Goal: Transaction & Acquisition: Purchase product/service

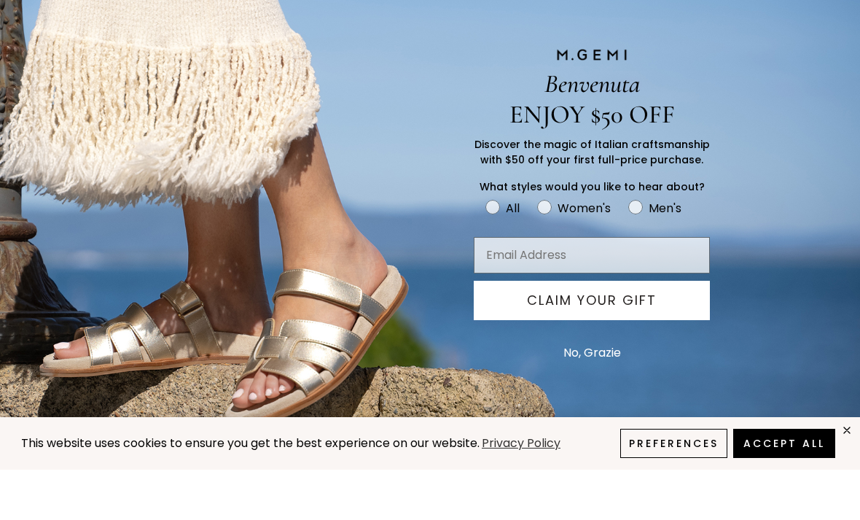
scroll to position [391, 0]
click at [547, 249] on label "Women's" at bounding box center [582, 261] width 91 height 24
click at [486, 248] on input "Women's" at bounding box center [485, 248] width 1 height 1
radio input "true"
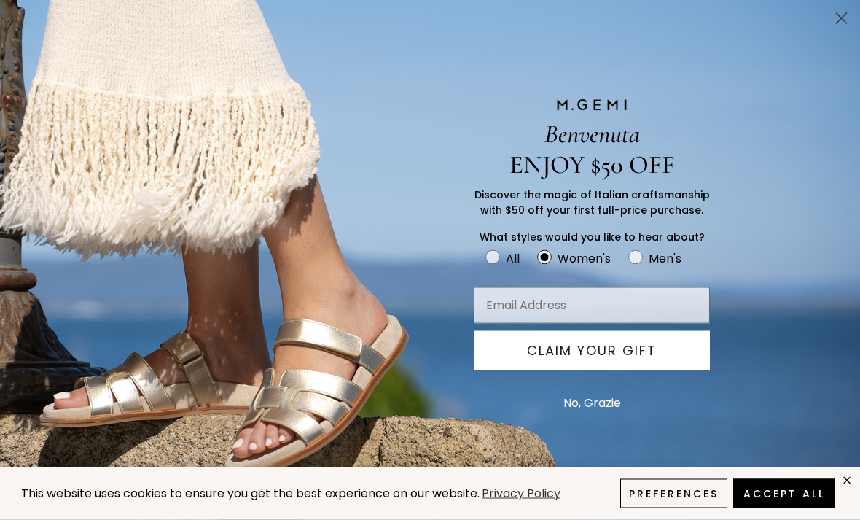
scroll to position [465, 0]
click at [846, 26] on circle "Close dialog" at bounding box center [842, 19] width 24 height 24
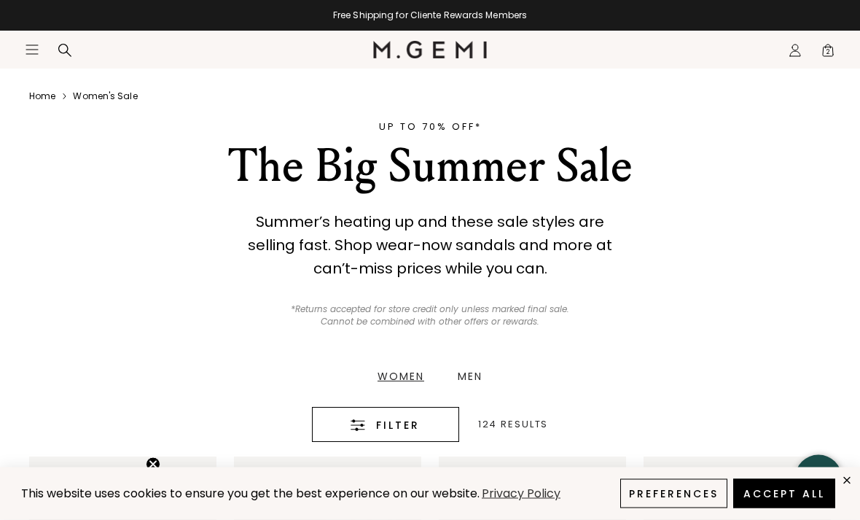
scroll to position [28, 0]
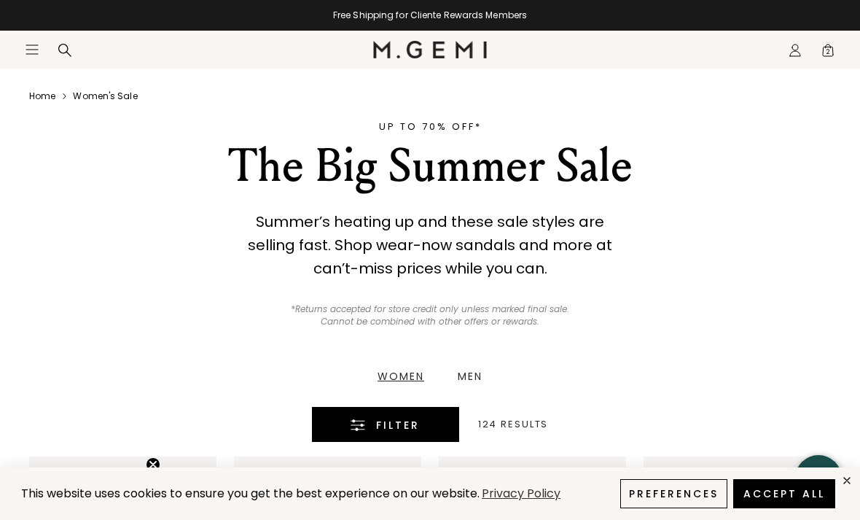
click at [408, 433] on button "Filter" at bounding box center [385, 424] width 147 height 35
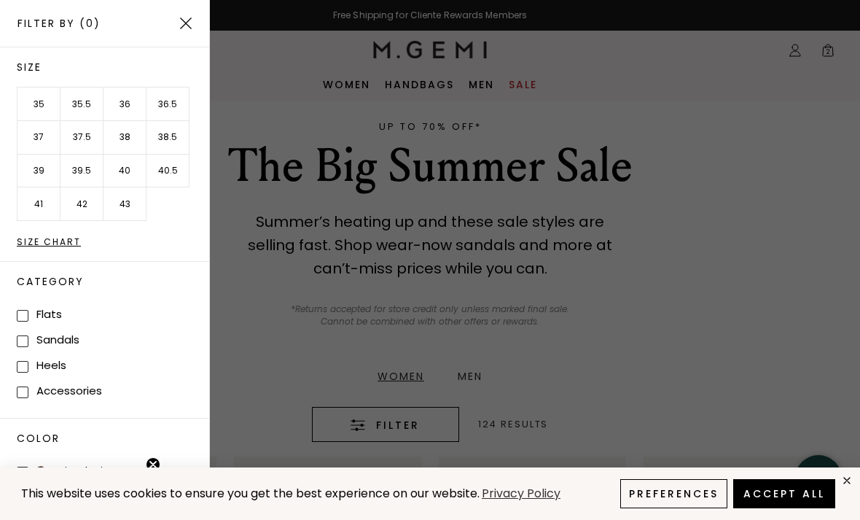
click at [76, 310] on li "Flats" at bounding box center [113, 314] width 192 height 26
click at [26, 310] on span at bounding box center [23, 316] width 12 height 12
checkbox input "true"
click at [27, 343] on span at bounding box center [23, 341] width 12 height 12
checkbox input "true"
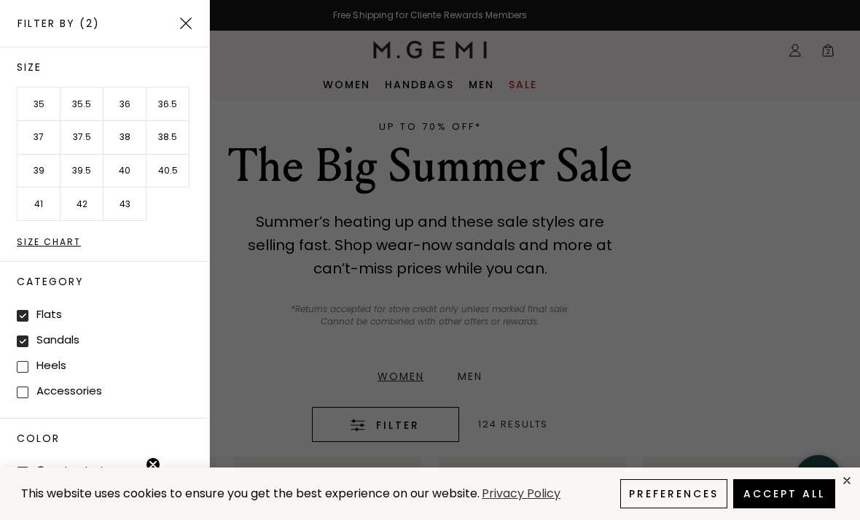
click at [127, 141] on li "38" at bounding box center [125, 138] width 43 height 34
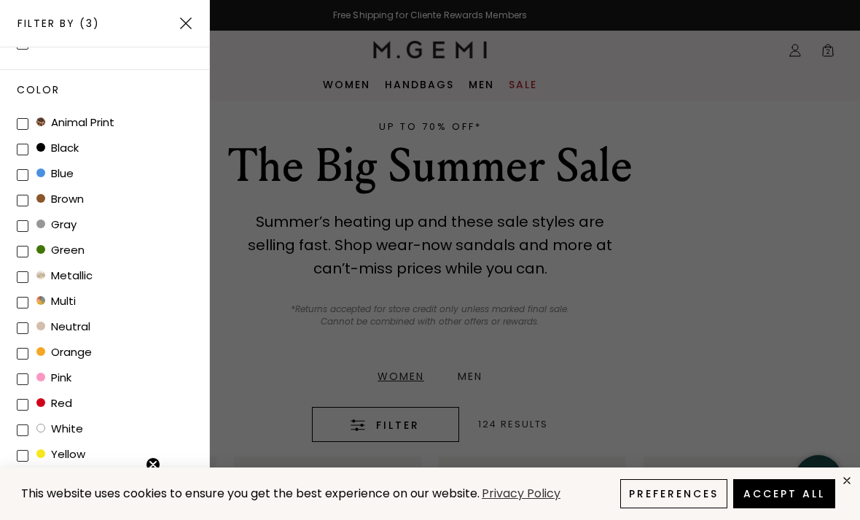
scroll to position [348, 0]
click at [797, 499] on button "Accept All" at bounding box center [784, 493] width 102 height 29
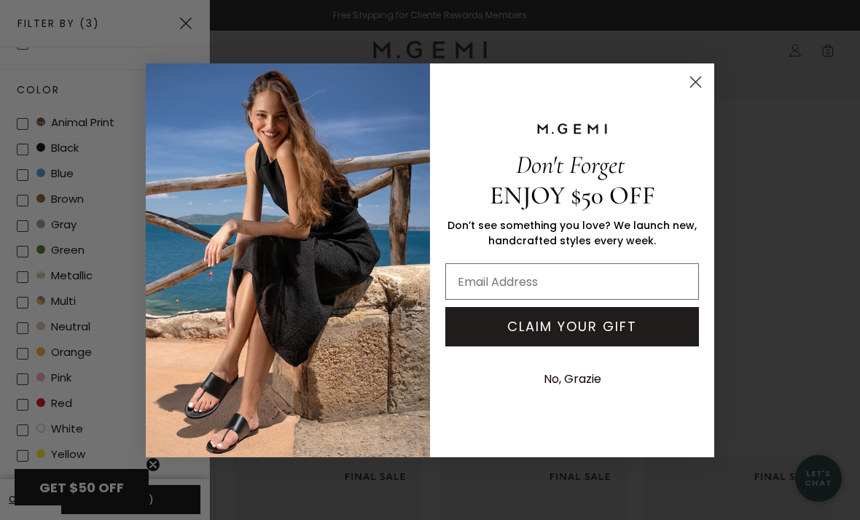
scroll to position [0, 0]
click at [689, 87] on circle "Close dialog" at bounding box center [696, 81] width 24 height 24
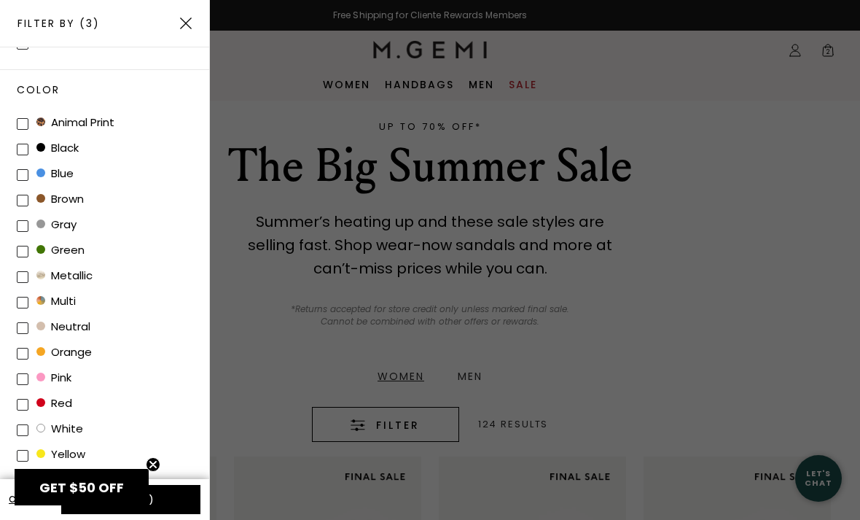
click at [188, 21] on img at bounding box center [186, 23] width 12 height 12
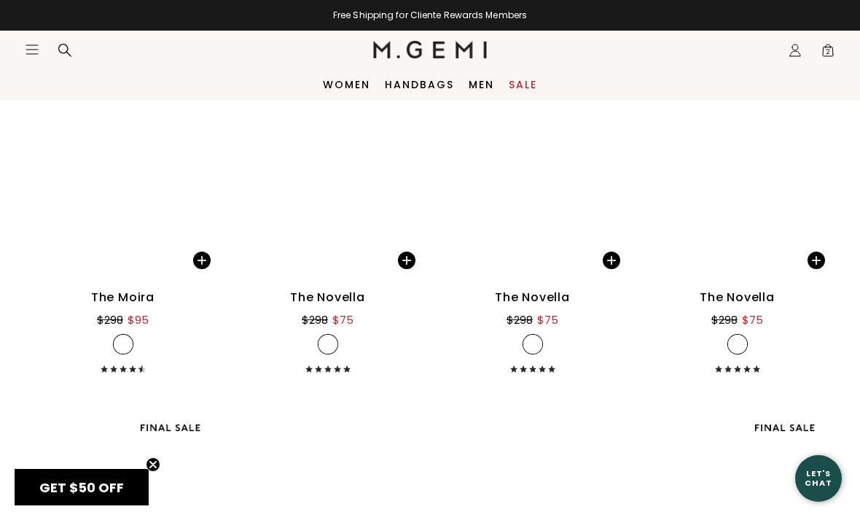
scroll to position [5379, 0]
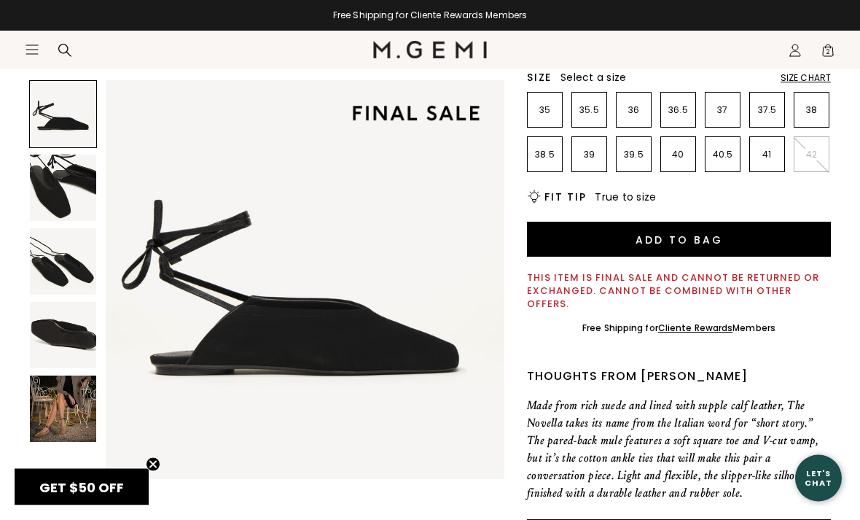
scroll to position [268, 0]
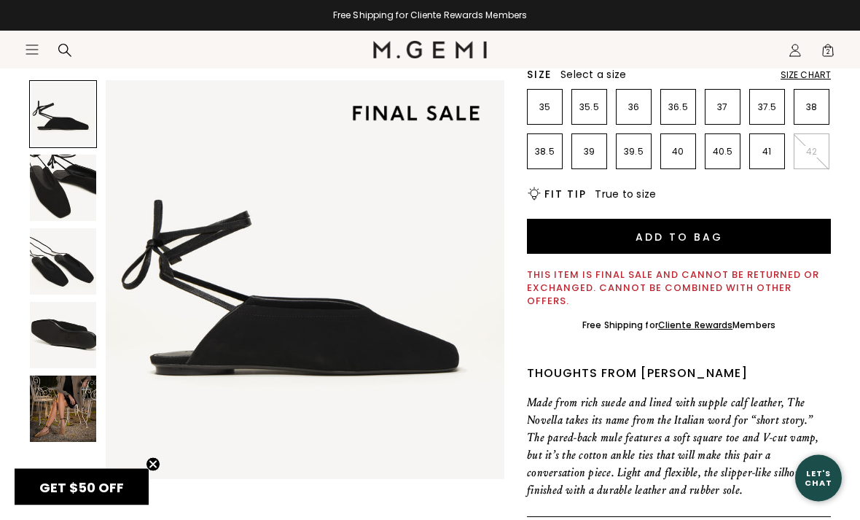
click at [66, 436] on img at bounding box center [63, 408] width 66 height 66
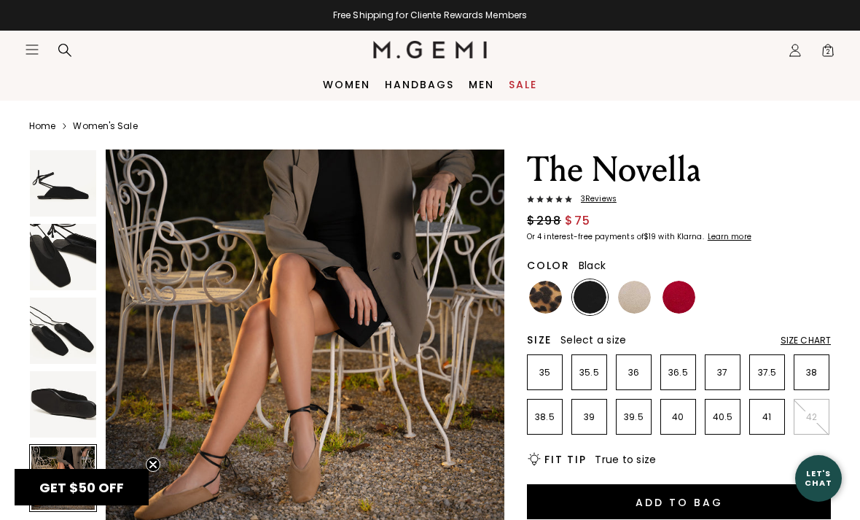
scroll to position [0, 0]
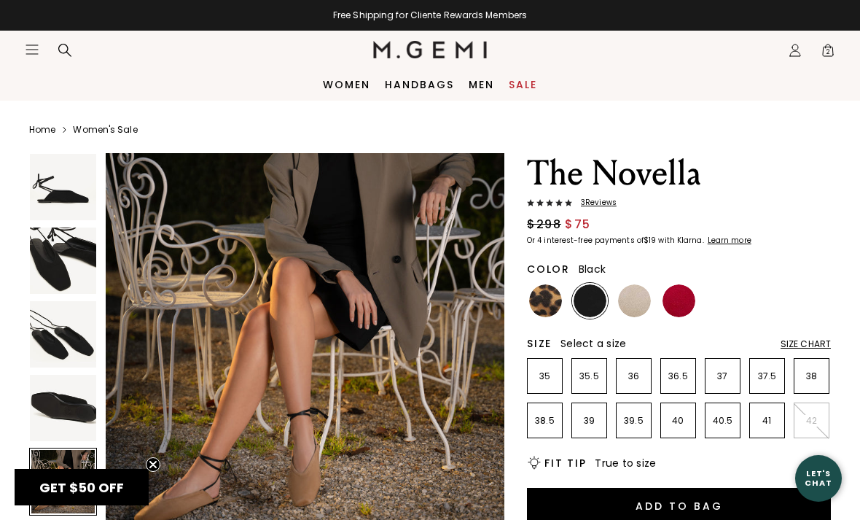
click at [604, 205] on span "3 Review s" at bounding box center [594, 202] width 44 height 9
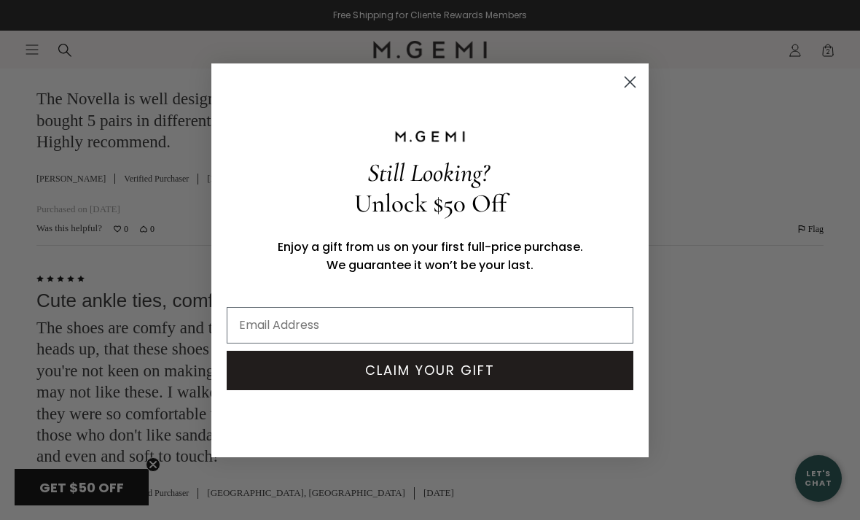
scroll to position [2611, 0]
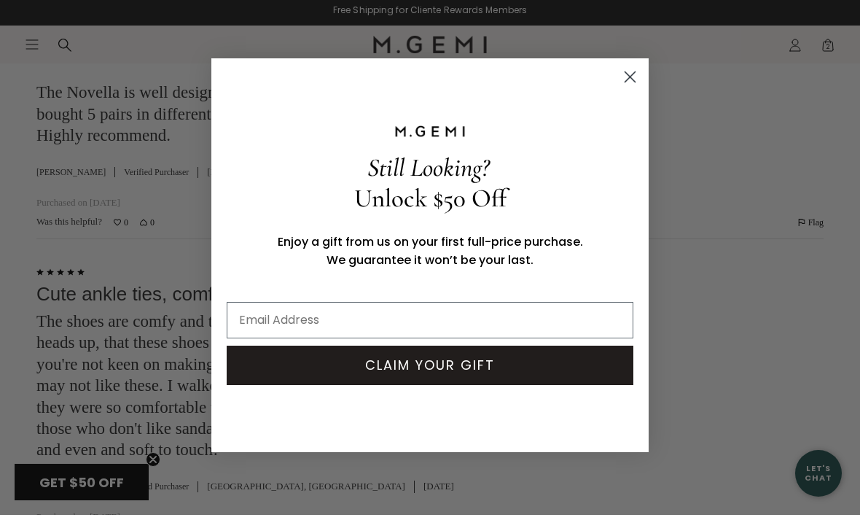
click at [635, 93] on circle "Close dialog" at bounding box center [630, 81] width 24 height 24
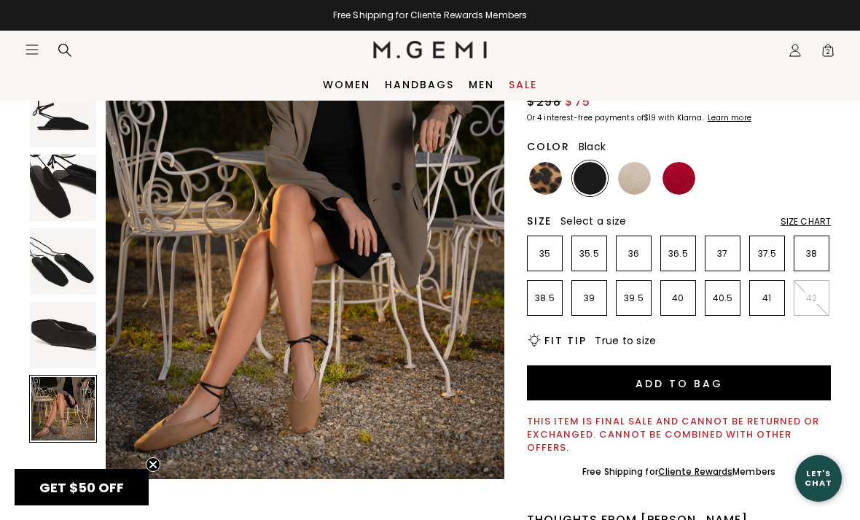
scroll to position [115, 0]
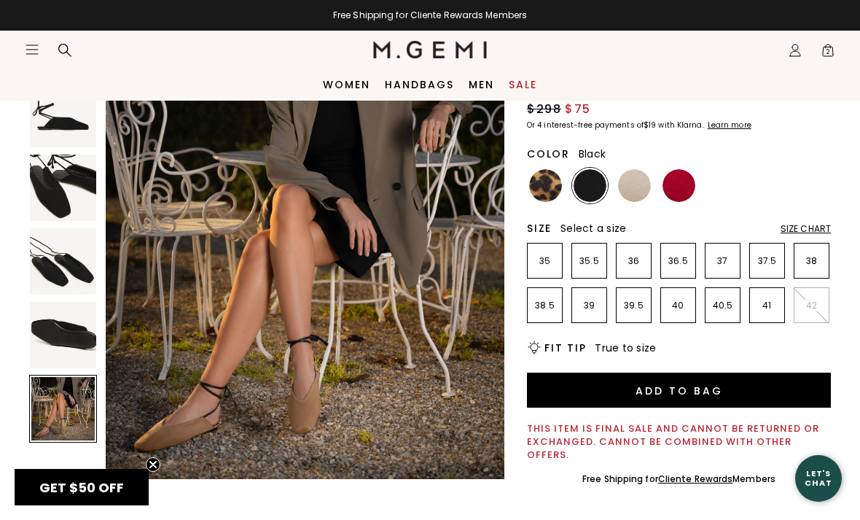
click at [638, 183] on img at bounding box center [634, 185] width 33 height 33
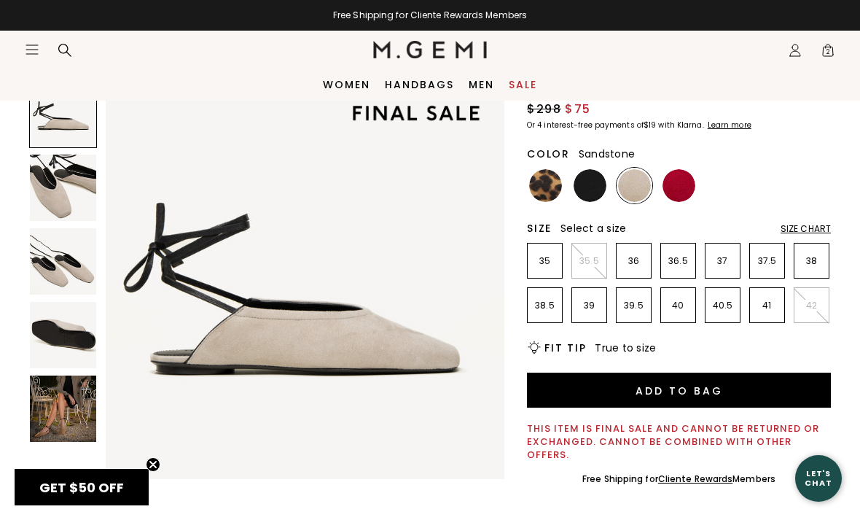
click at [93, 287] on img at bounding box center [63, 261] width 66 height 66
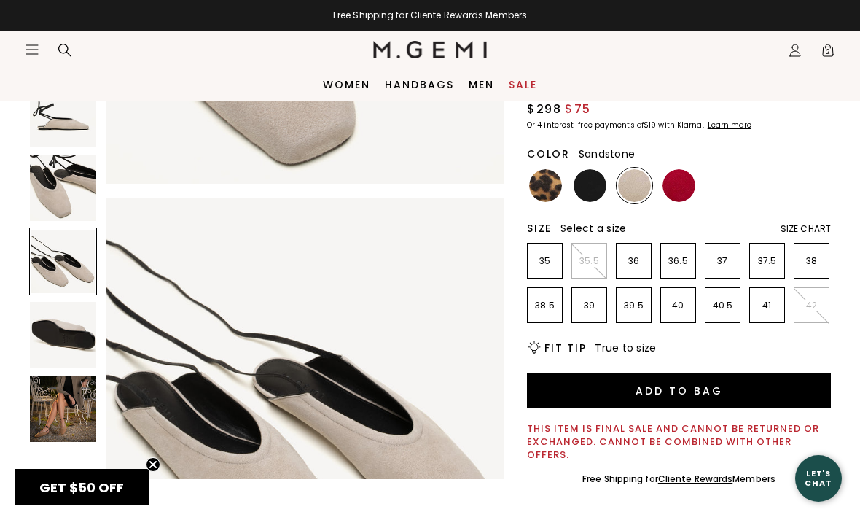
scroll to position [827, 0]
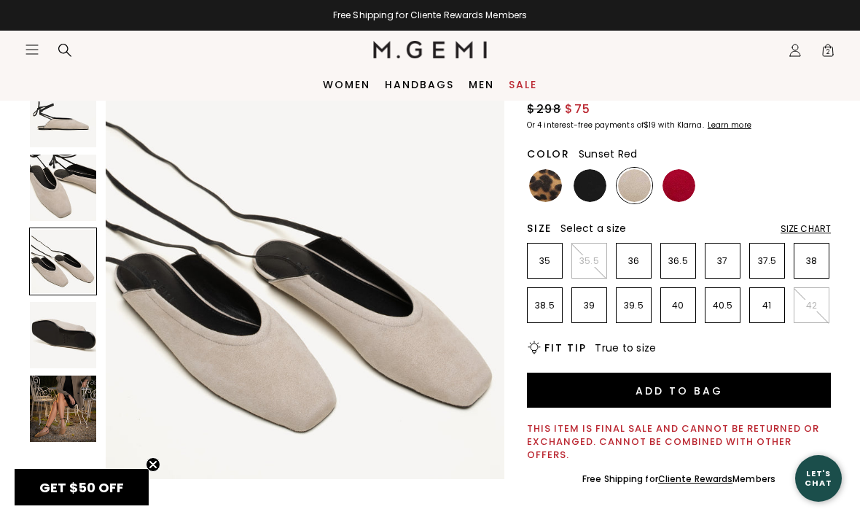
click at [690, 197] on img at bounding box center [679, 185] width 33 height 33
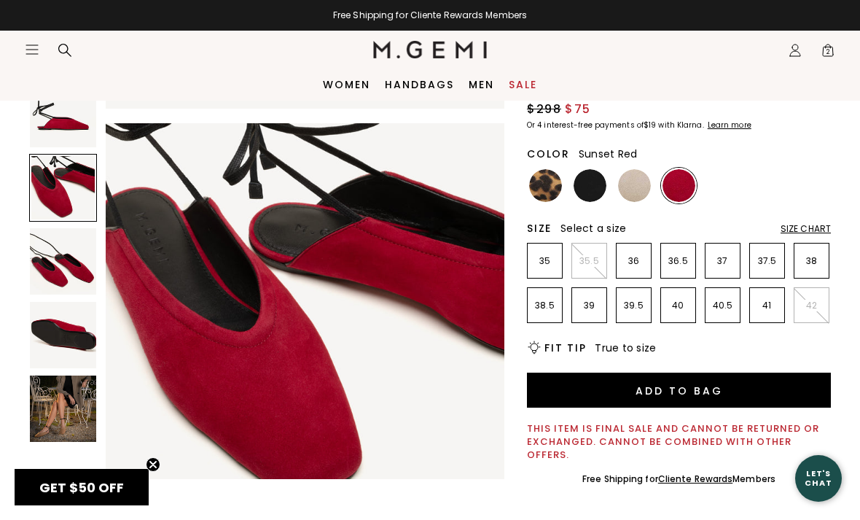
scroll to position [368, 0]
